Goal: Task Accomplishment & Management: Manage account settings

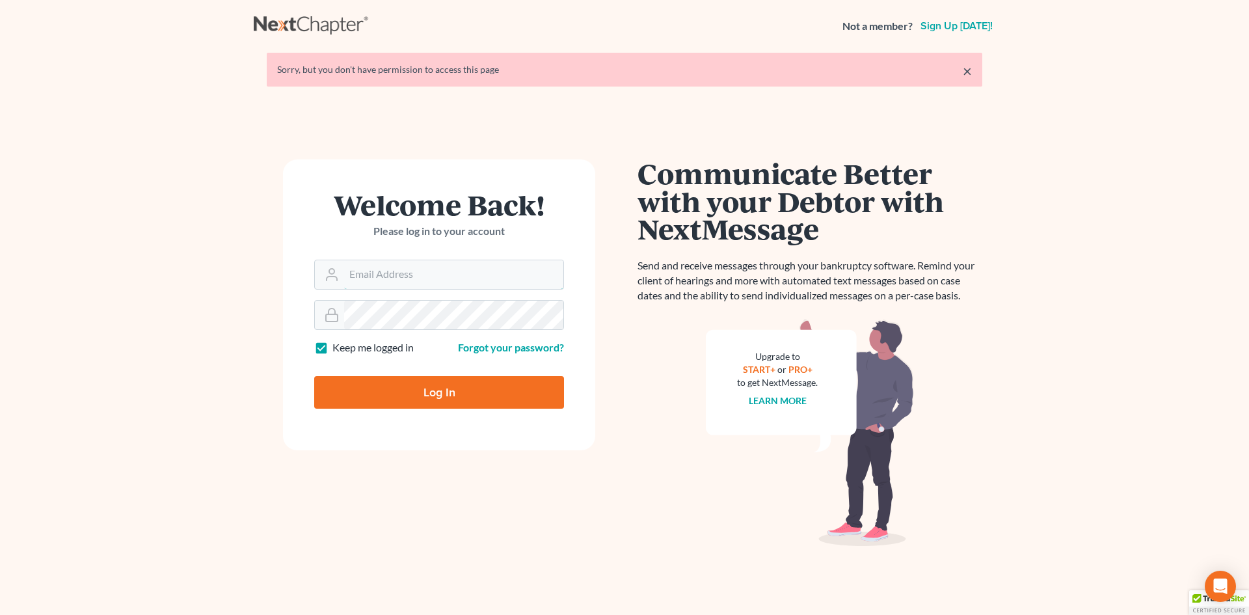
type input "[EMAIL_ADDRESS][DOMAIN_NAME]"
click at [426, 392] on input "Log In" at bounding box center [439, 392] width 250 height 33
type input "Thinking..."
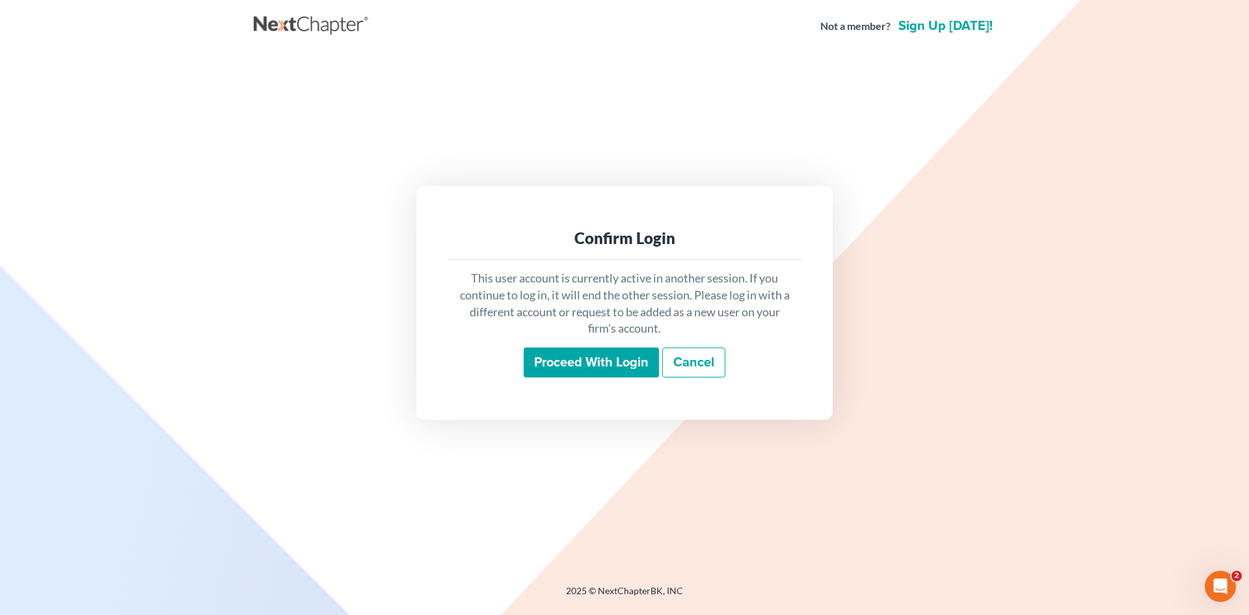
click at [587, 370] on input "Proceed with login" at bounding box center [591, 362] width 135 height 30
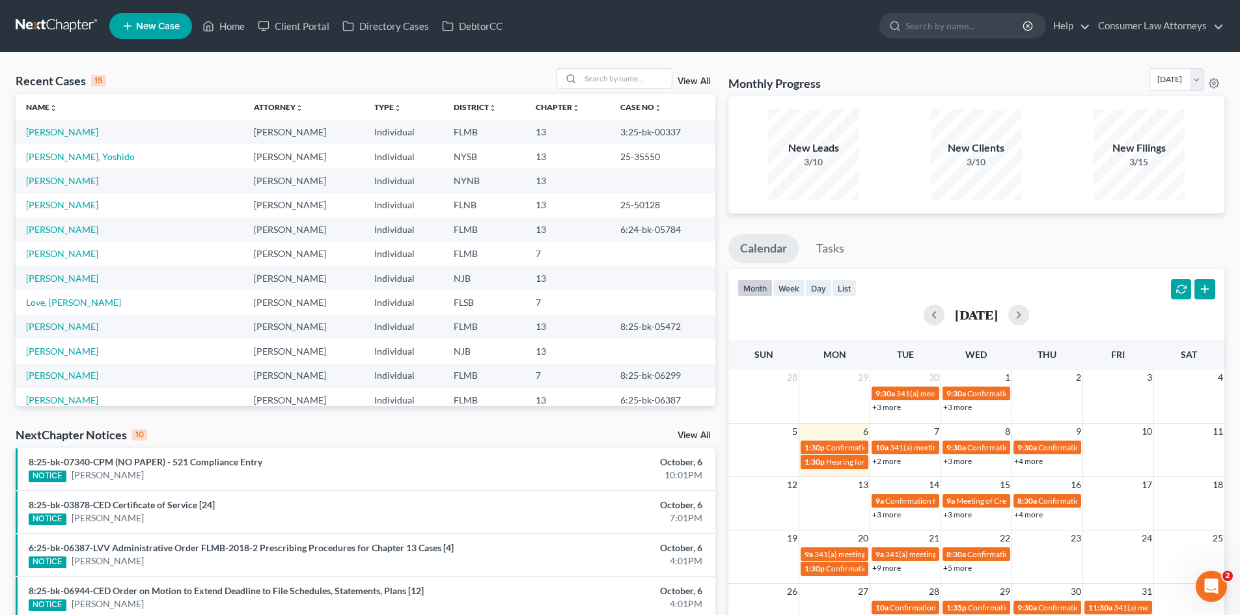
click at [891, 461] on link "+2 more" at bounding box center [886, 461] width 29 height 10
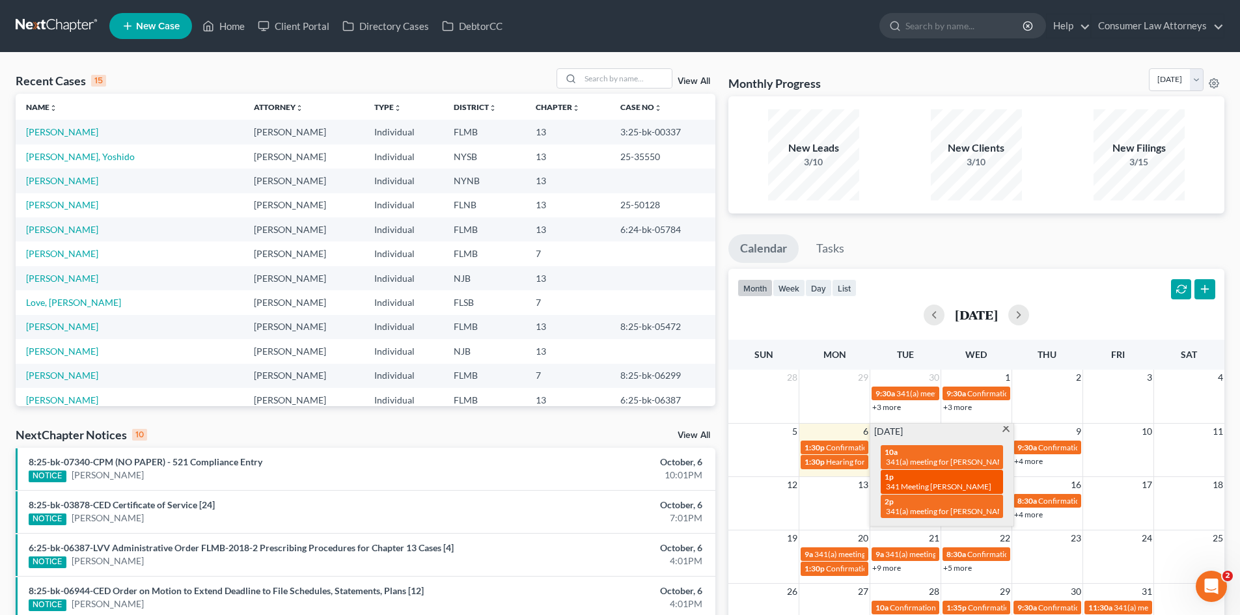
click at [942, 482] on span "341 Meeting Rose, Joseph" at bounding box center [938, 487] width 105 height 10
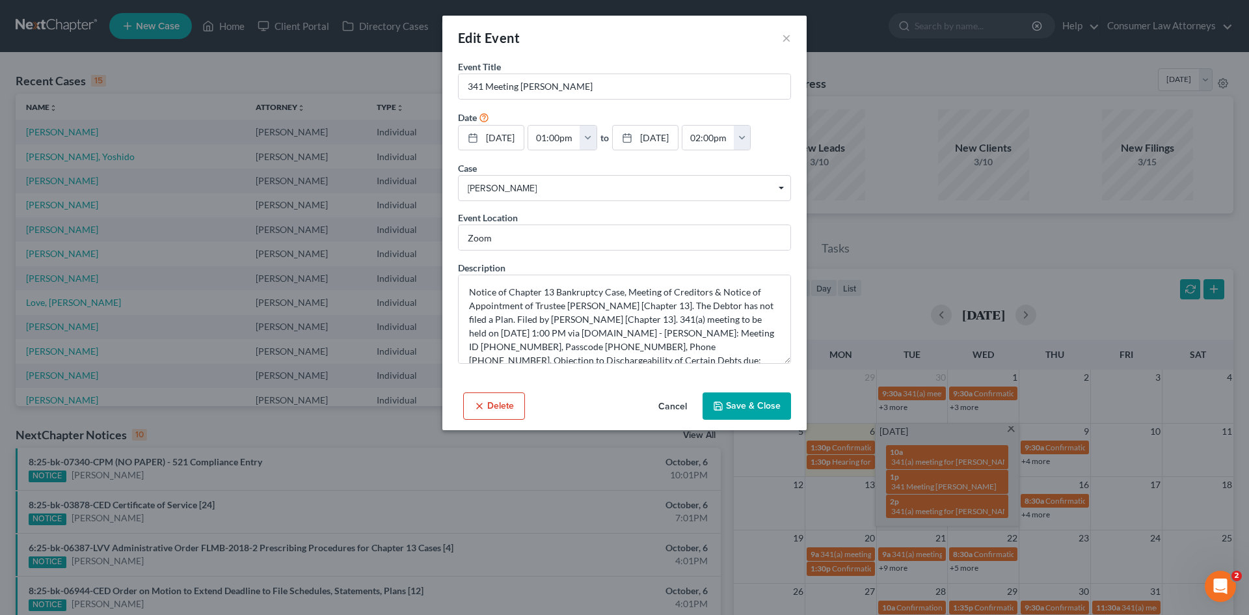
click at [679, 405] on button "Cancel" at bounding box center [672, 407] width 49 height 26
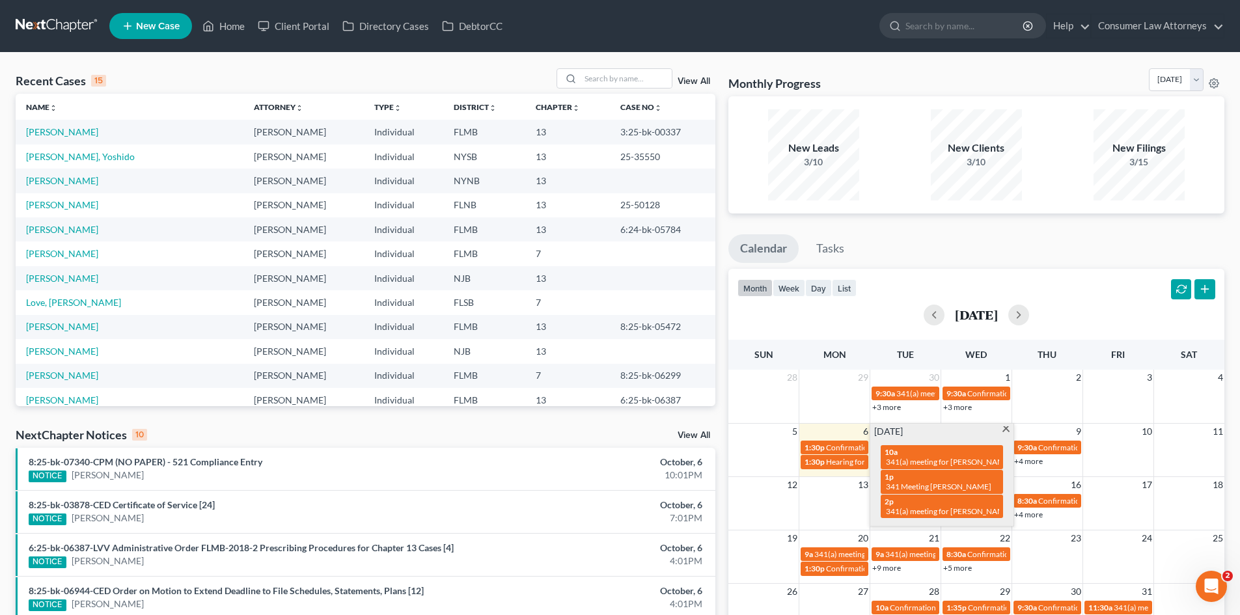
click at [1126, 404] on td at bounding box center [1117, 399] width 71 height 28
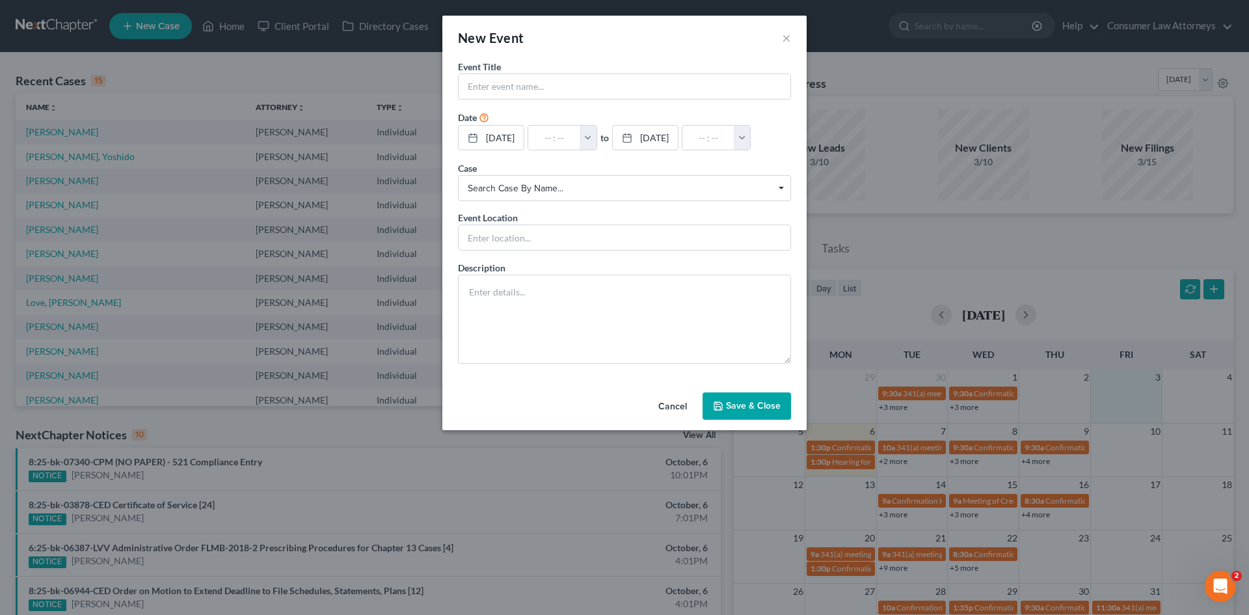
click at [674, 398] on button "Cancel" at bounding box center [672, 407] width 49 height 26
